Goal: Information Seeking & Learning: Compare options

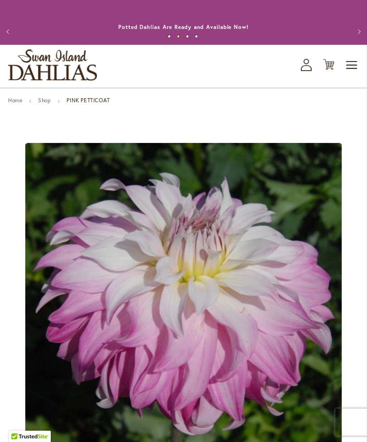
click at [19, 104] on link "Home" at bounding box center [15, 100] width 14 height 7
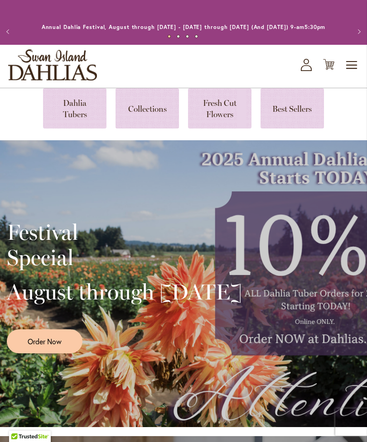
click at [65, 115] on link at bounding box center [74, 108] width 63 height 40
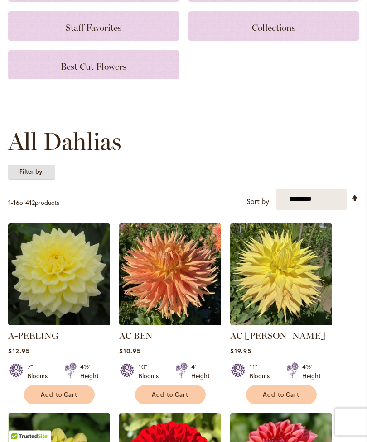
click at [33, 175] on strong "Filter by:" at bounding box center [31, 172] width 47 height 15
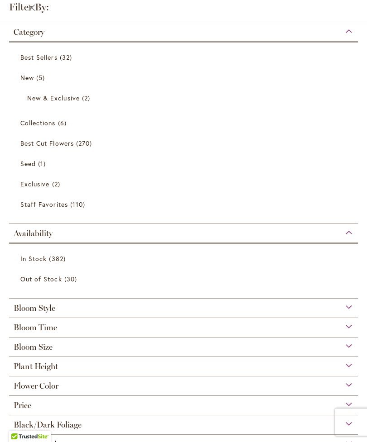
click at [349, 367] on div "Plant Height" at bounding box center [183, 364] width 348 height 14
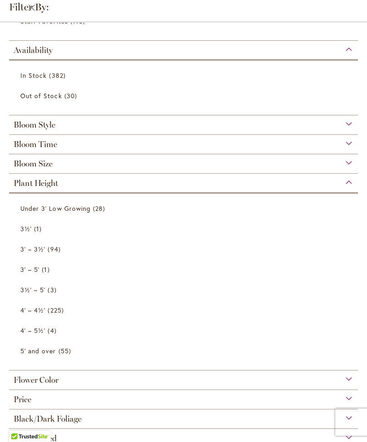
click at [39, 348] on link "5' and over 55 items" at bounding box center [184, 351] width 328 height 16
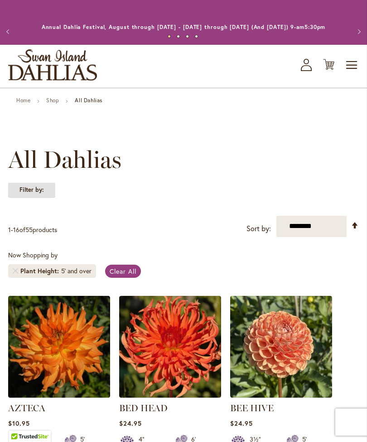
click at [33, 197] on strong "Filter by:" at bounding box center [31, 189] width 47 height 15
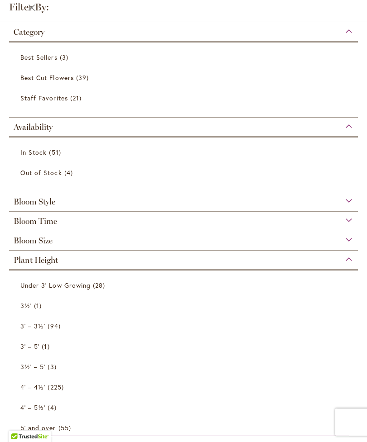
click at [348, 238] on div "Bloom Size" at bounding box center [183, 238] width 348 height 14
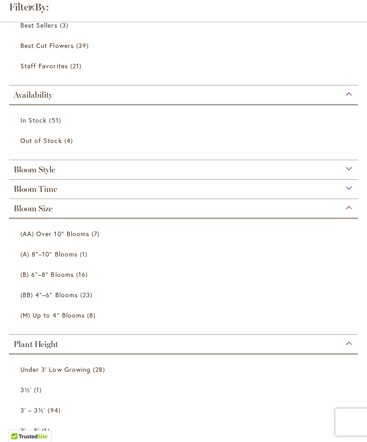
scroll to position [34, 0]
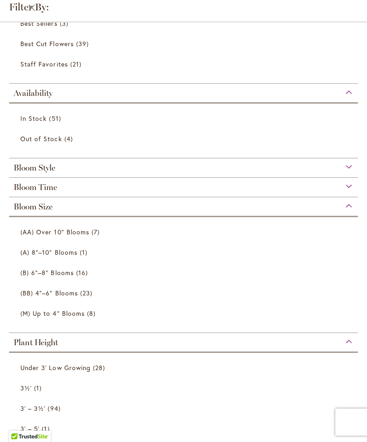
click at [44, 236] on span "(AA) Over 10" Blooms" at bounding box center [54, 232] width 69 height 9
click at [45, 260] on link "(A) 8"–10" Blooms 1 item" at bounding box center [184, 253] width 328 height 16
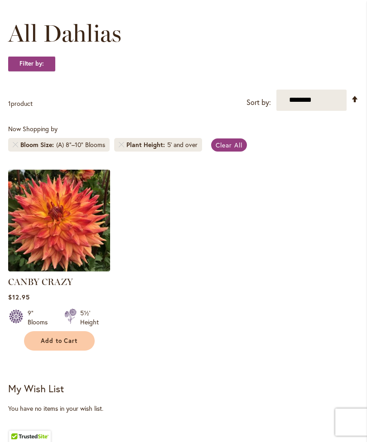
scroll to position [127, 0]
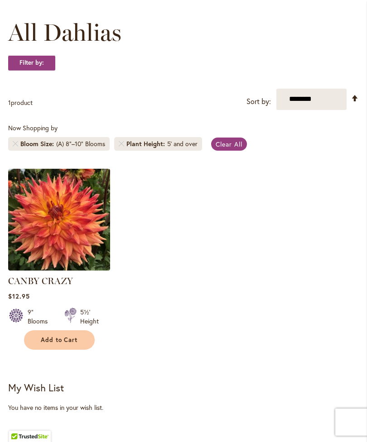
click at [35, 212] on img at bounding box center [59, 220] width 102 height 102
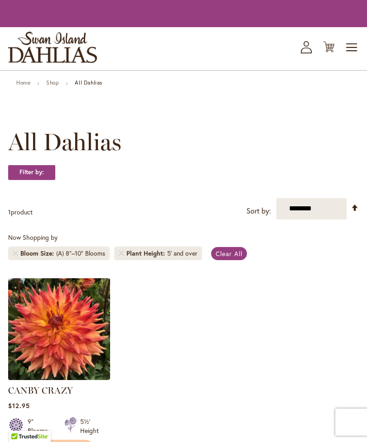
scroll to position [156, 0]
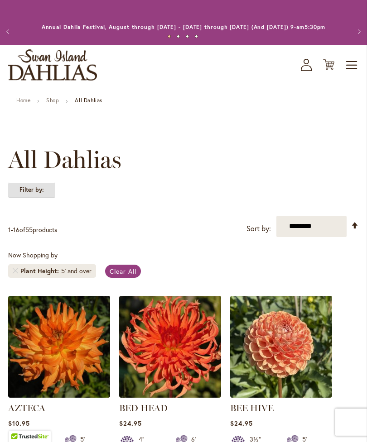
click at [35, 198] on strong "Filter by:" at bounding box center [31, 189] width 47 height 15
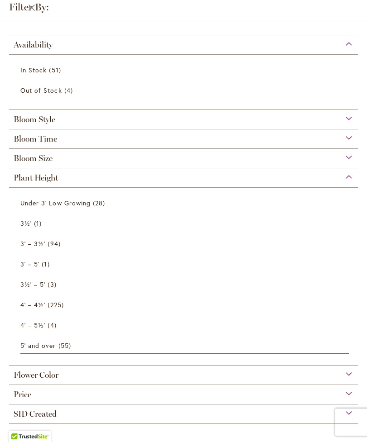
scroll to position [86, 0]
click at [24, 160] on span "Bloom Size" at bounding box center [33, 158] width 39 height 10
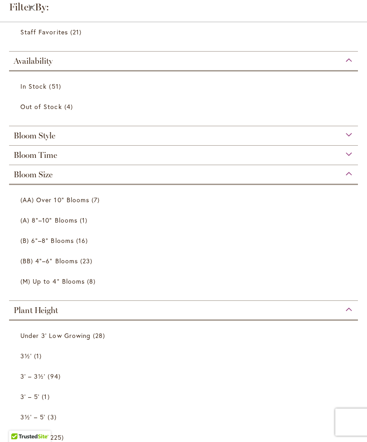
scroll to position [66, 0]
click at [45, 201] on span "(AA) Over 10" Blooms" at bounding box center [54, 200] width 69 height 9
